Goal: Information Seeking & Learning: Learn about a topic

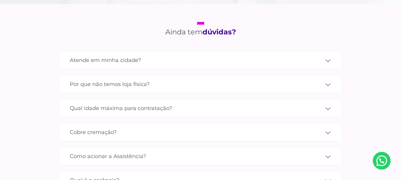
scroll to position [1987, 0]
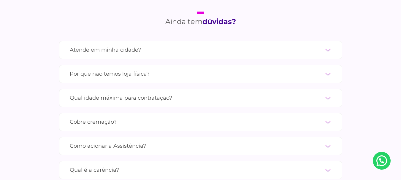
click at [327, 45] on label "Atende em minha cidade?" at bounding box center [201, 50] width 262 height 10
click at [0, 0] on input "Atende em minha cidade?" at bounding box center [0, 0] width 0 height 0
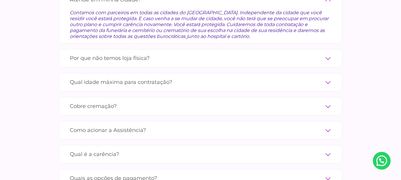
scroll to position [2046, 0]
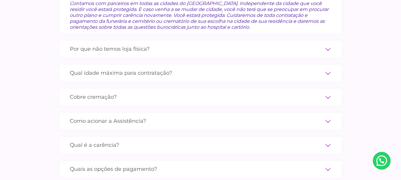
click at [328, 68] on label "Qual idade máxima para contratação?" at bounding box center [201, 73] width 262 height 10
click at [0, 0] on input "Qual idade máxima para contratação?" at bounding box center [0, 0] width 0 height 0
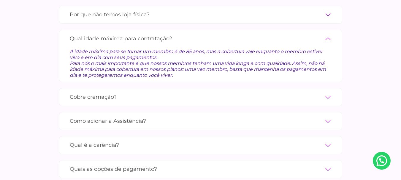
click at [326, 92] on label "Cobre cremação?" at bounding box center [201, 97] width 262 height 10
click at [0, 0] on input "Cobre cremação?" at bounding box center [0, 0] width 0 height 0
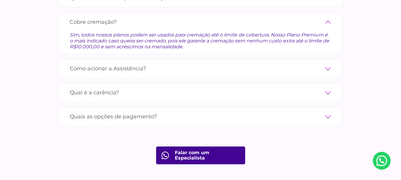
scroll to position [2105, 0]
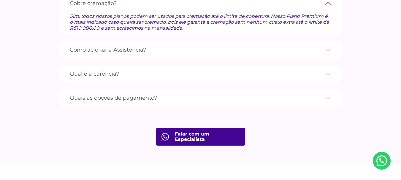
click at [328, 45] on label "Como acionar a Assistência?" at bounding box center [201, 50] width 262 height 10
click at [0, 0] on input "Como acionar a Assistência?" at bounding box center [0, 0] width 0 height 0
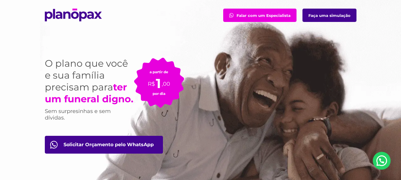
scroll to position [0, 0]
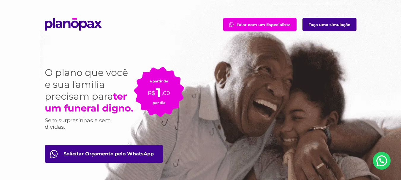
click at [343, 24] on link "Faça uma simulação" at bounding box center [329, 24] width 54 height 13
